Goal: Connect with others: Connect with others

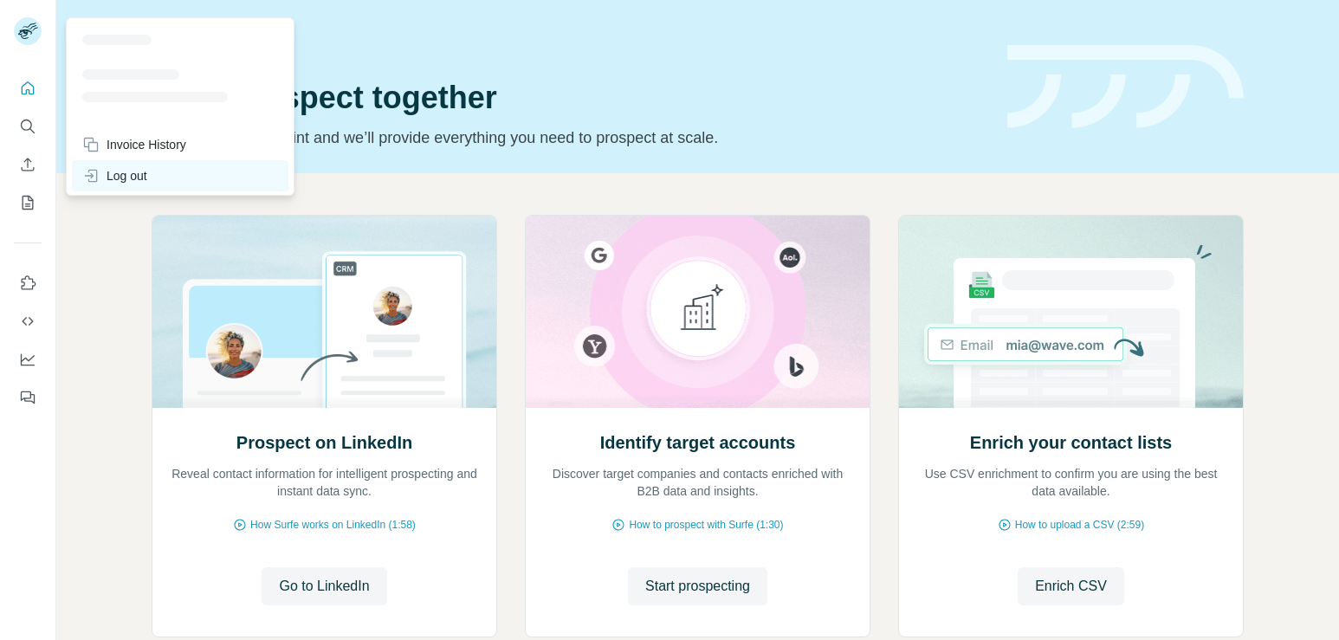
click at [126, 174] on div "Log out" at bounding box center [114, 175] width 65 height 17
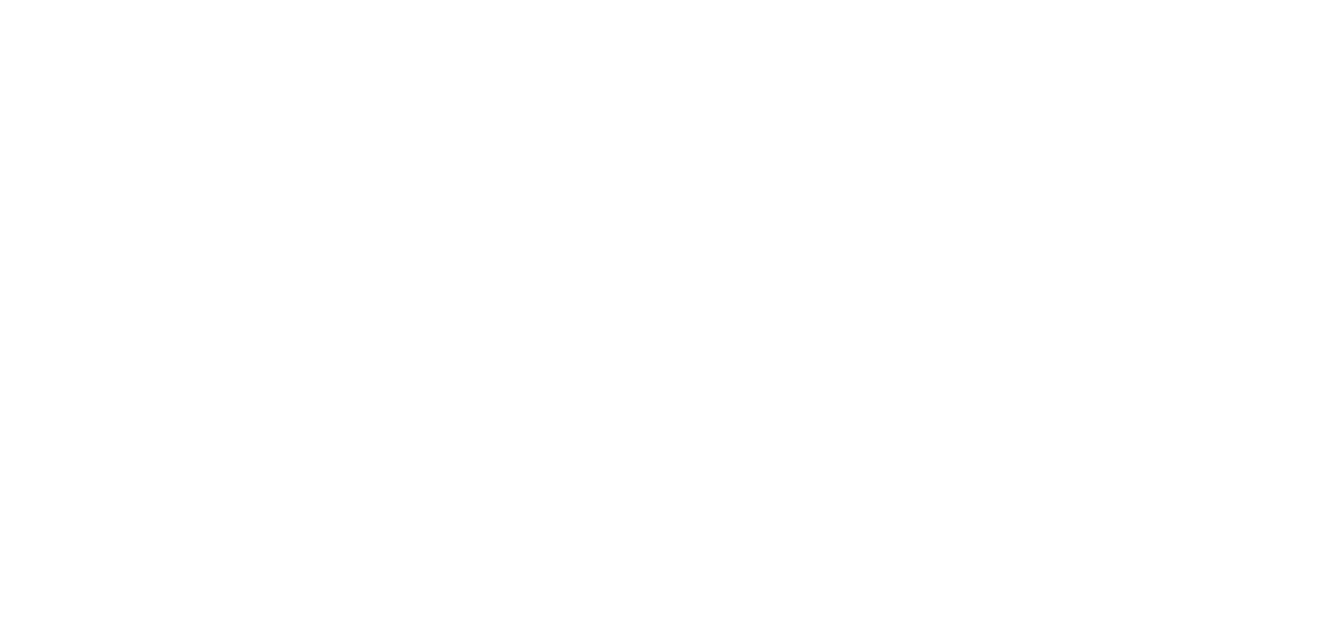
click at [126, 0] on html "Search Preview Copy" at bounding box center [669, 0] width 1339 height 0
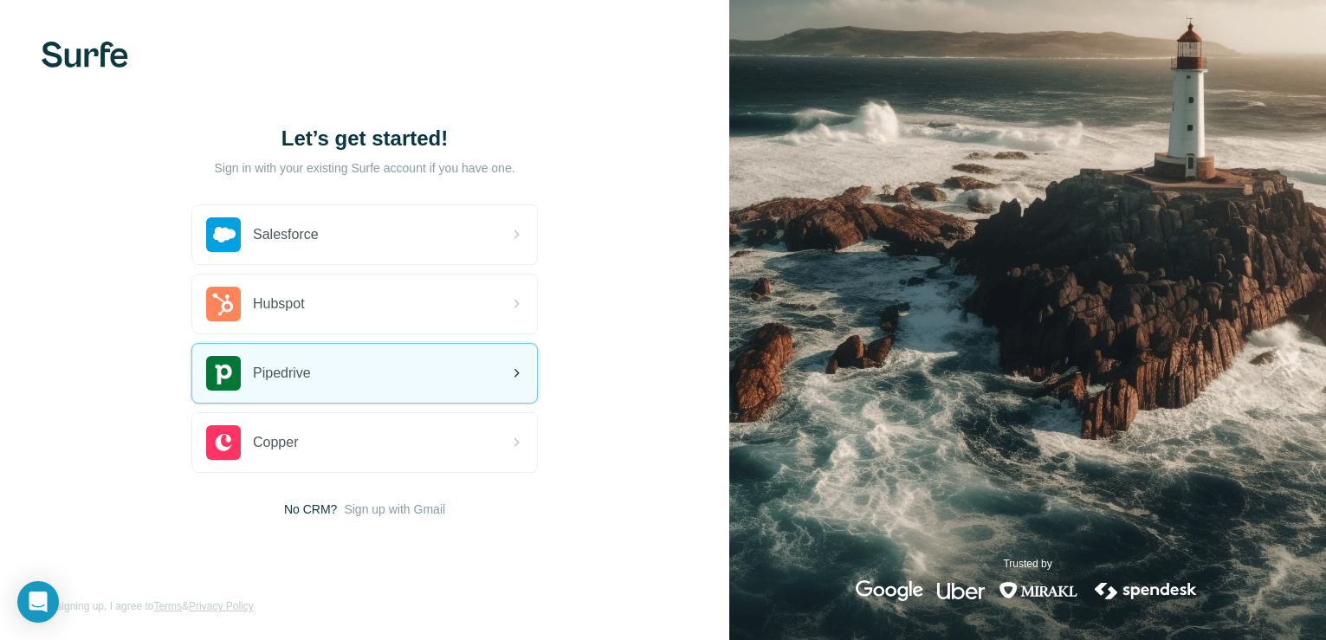
click at [360, 359] on div "Pipedrive" at bounding box center [364, 373] width 345 height 59
click at [315, 379] on div "Pipedrive" at bounding box center [364, 373] width 345 height 59
click at [385, 361] on div "Pipedrive" at bounding box center [364, 373] width 345 height 59
